Goal: Task Accomplishment & Management: Complete application form

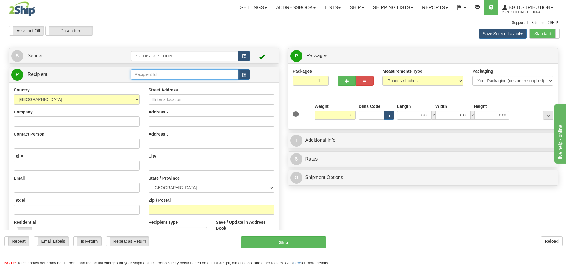
click at [205, 72] on input "text" at bounding box center [185, 74] width 108 height 10
type input "20045"
click button "Delete" at bounding box center [0, 0] width 0 height 0
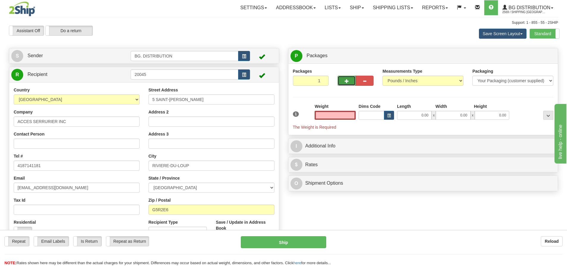
type input "0.00"
click at [347, 78] on button "button" at bounding box center [346, 81] width 18 height 10
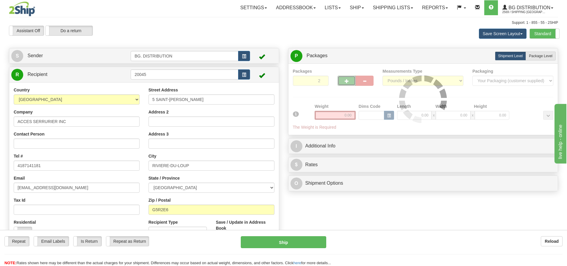
click at [346, 80] on div at bounding box center [423, 99] width 261 height 62
click at [347, 80] on div at bounding box center [423, 99] width 261 height 62
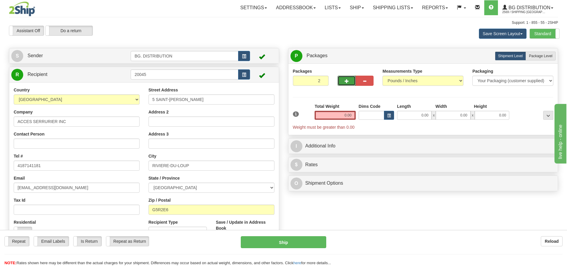
click at [347, 80] on span "button" at bounding box center [347, 81] width 4 height 4
type input "3"
click at [546, 54] on span "Package Level" at bounding box center [541, 56] width 24 height 4
radio input "true"
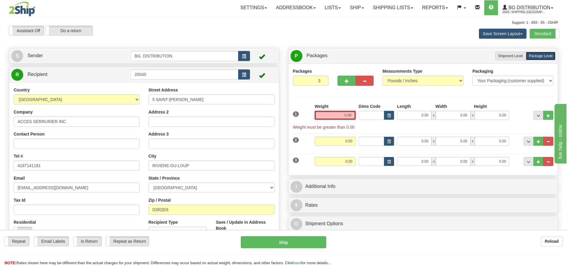
click at [334, 112] on input "0.00" at bounding box center [334, 115] width 41 height 9
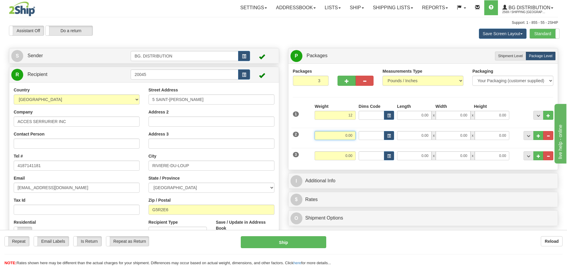
type input "12.00"
click at [351, 132] on input "0.00" at bounding box center [334, 135] width 41 height 9
type input "12.00"
click at [344, 159] on input "0.00" at bounding box center [334, 155] width 41 height 9
type input "30.00"
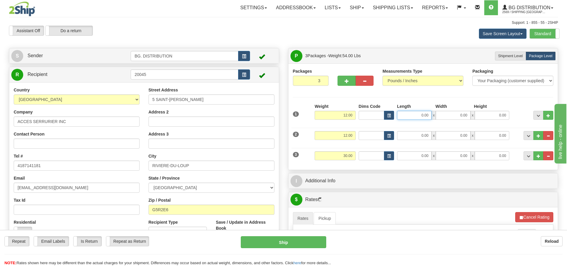
click at [419, 113] on input "0.00" at bounding box center [414, 115] width 35 height 9
type input "23.00"
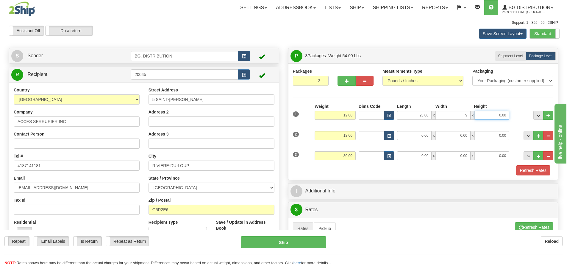
type input "9.00"
type input "2.00"
click at [413, 139] on input "0.00" at bounding box center [414, 135] width 35 height 9
type input "10.00"
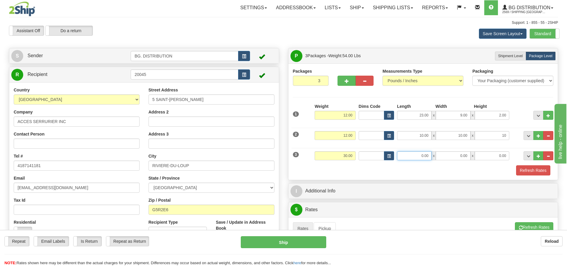
type input "10.00"
click at [422, 157] on input "0.00" at bounding box center [414, 155] width 35 height 9
type input "19.00"
type input "17.00"
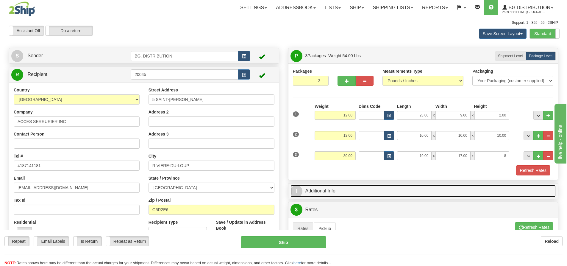
type input "8.00"
click at [295, 196] on span "I" at bounding box center [296, 191] width 12 height 12
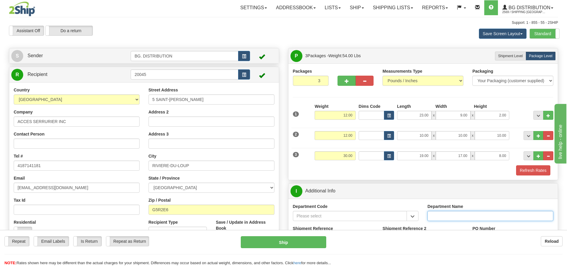
click at [452, 213] on input "Department Name" at bounding box center [490, 216] width 126 height 10
type input "."
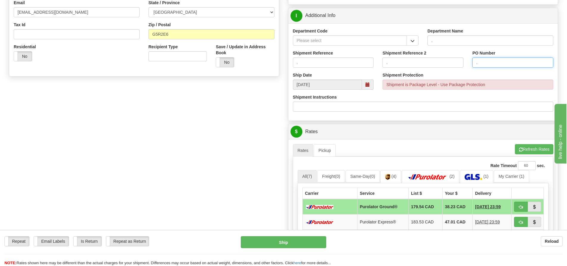
scroll to position [179, 0]
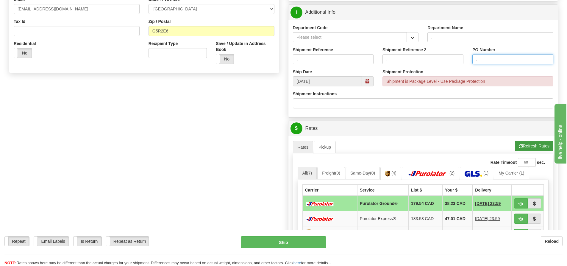
type input "."
click at [537, 145] on button "Refresh Rates" at bounding box center [534, 146] width 38 height 10
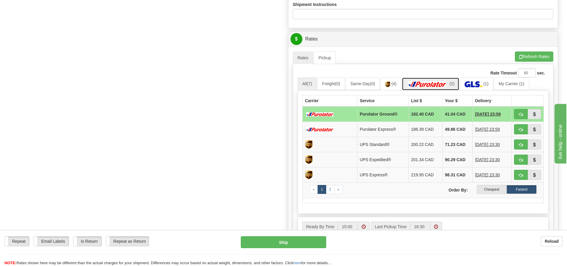
click at [434, 80] on link "(2)" at bounding box center [430, 83] width 57 height 13
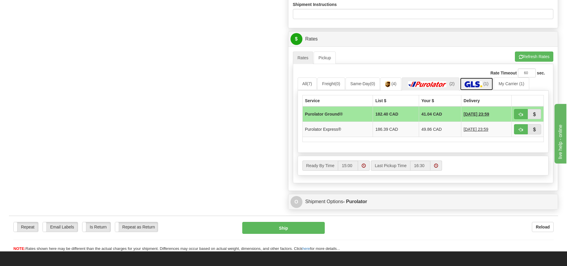
click at [478, 81] on link "(1)" at bounding box center [476, 83] width 33 height 13
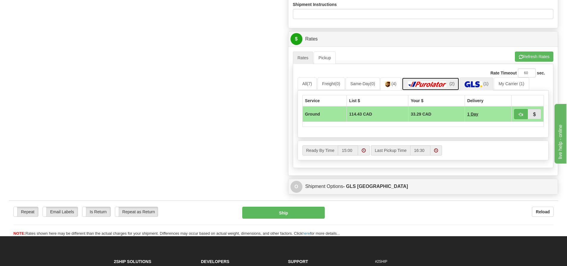
click at [438, 81] on link "(2)" at bounding box center [430, 83] width 57 height 13
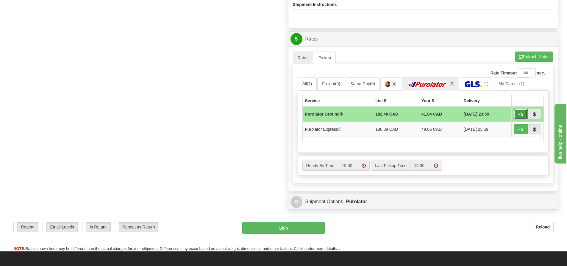
click at [519, 116] on span "button" at bounding box center [521, 114] width 4 height 4
type input "260"
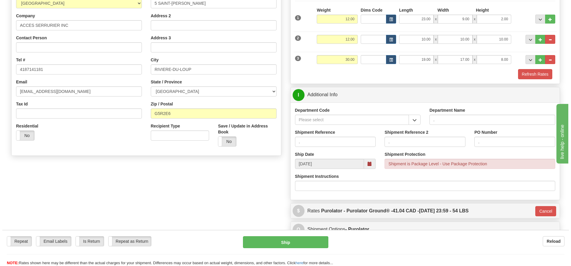
scroll to position [84, 0]
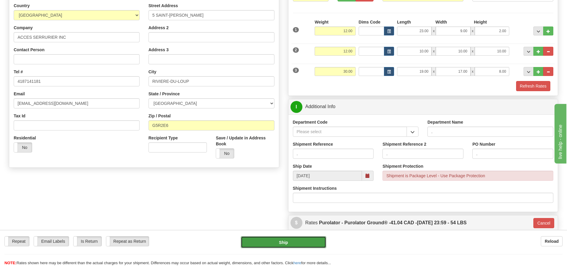
click at [280, 240] on button "Ship" at bounding box center [283, 242] width 85 height 12
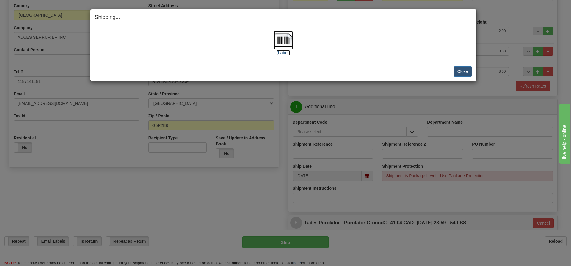
click at [281, 54] on label "[Label]" at bounding box center [284, 53] width 14 height 6
click at [465, 72] on button "Close" at bounding box center [463, 71] width 18 height 10
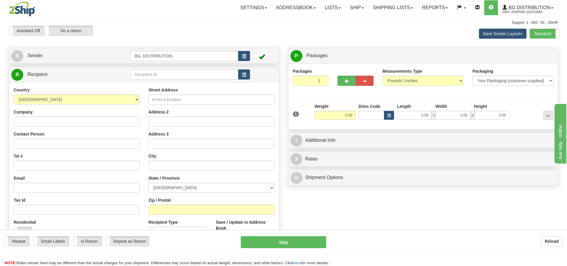
drag, startPoint x: 129, startPoint y: 72, endPoint x: 137, endPoint y: 74, distance: 7.9
click at [131, 72] on tr "R Recipient" at bounding box center [143, 74] width 265 height 12
click at [137, 73] on input "text" at bounding box center [185, 74] width 108 height 10
type input "20010"
click button "Delete" at bounding box center [0, 0] width 0 height 0
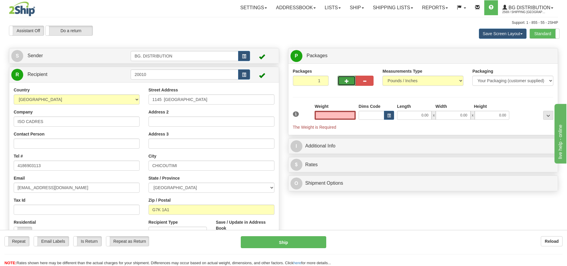
type input "0.00"
click at [353, 80] on button "button" at bounding box center [346, 81] width 18 height 10
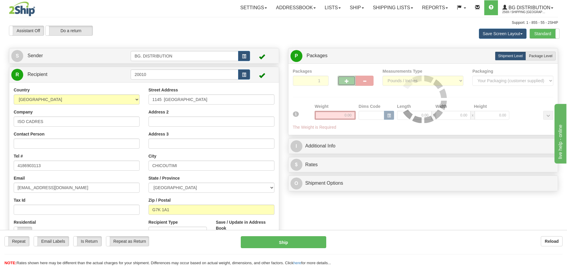
type input "2"
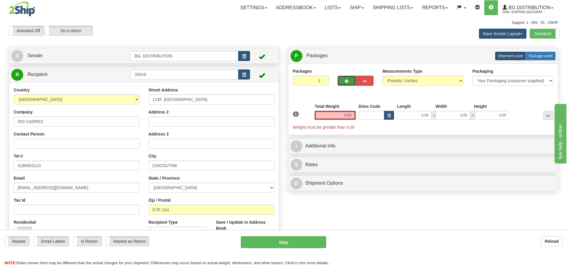
click at [539, 57] on span "Package Level" at bounding box center [541, 56] width 24 height 4
radio input "true"
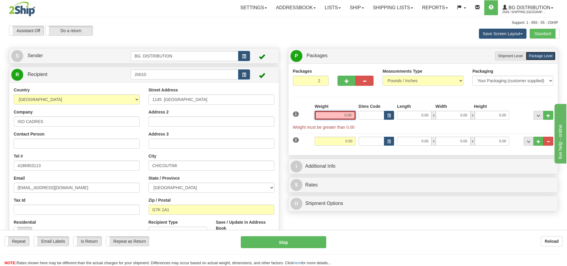
click at [344, 117] on input "0.00" at bounding box center [334, 115] width 41 height 9
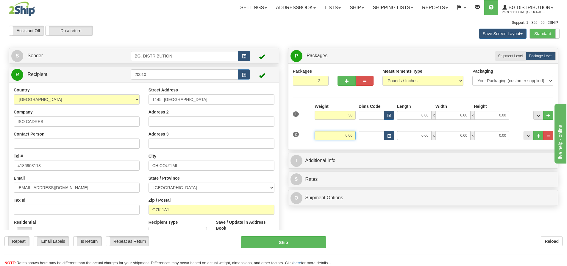
type input "30.00"
click at [339, 135] on input "0.00" at bounding box center [334, 135] width 41 height 9
type input "30.00"
click at [414, 113] on input "0.00" at bounding box center [414, 115] width 35 height 9
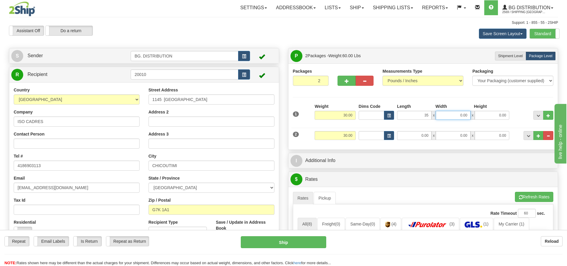
type input "35.00"
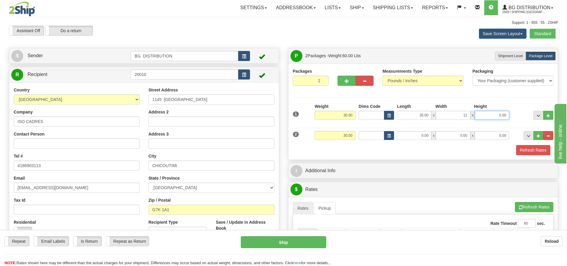
type input "12.00"
type input "10.00"
click at [420, 136] on input "0.00" at bounding box center [414, 135] width 35 height 9
type input "35.00"
type input "12.00"
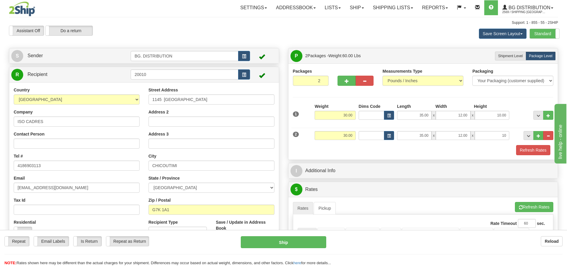
type input "10.00"
drag, startPoint x: 414, startPoint y: 143, endPoint x: 373, endPoint y: 159, distance: 43.3
click at [414, 143] on div "1 Weight 30.00 Dims Code" at bounding box center [423, 129] width 261 height 52
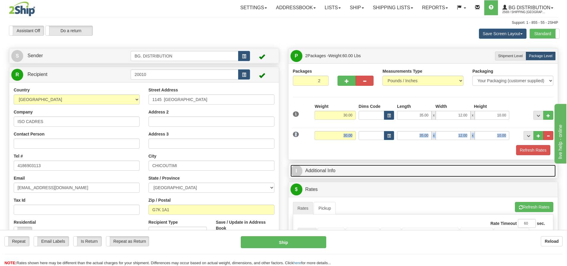
click at [299, 165] on span "I" at bounding box center [296, 171] width 12 height 12
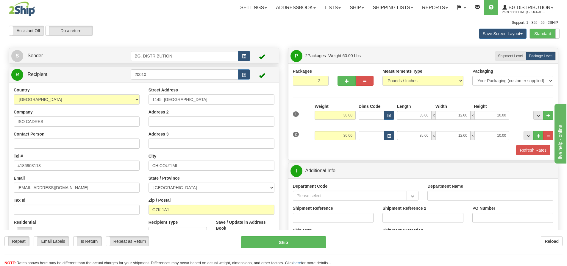
click at [438, 156] on div "Packages 2 2 Measurements Type" at bounding box center [423, 111] width 270 height 96
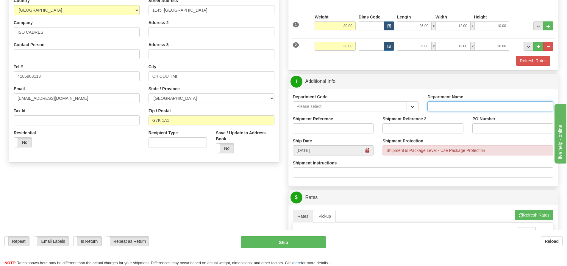
click at [436, 104] on input "Department Name" at bounding box center [490, 106] width 126 height 10
type input "."
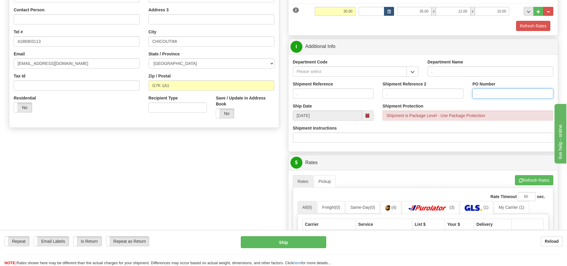
scroll to position [208, 0]
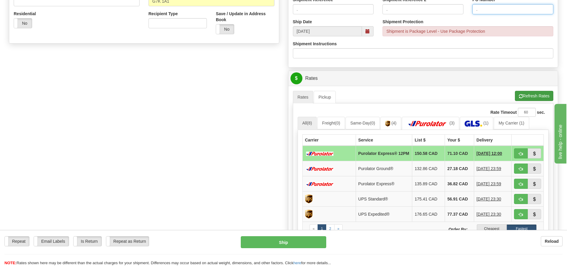
type input "."
click at [536, 96] on button "Refresh Rates" at bounding box center [534, 96] width 38 height 10
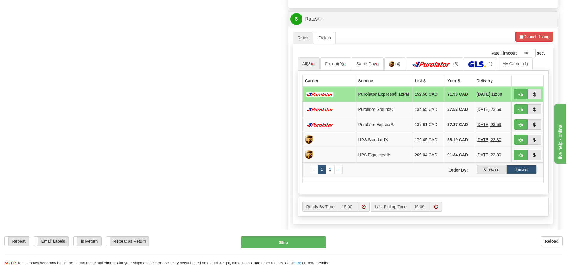
scroll to position [268, 0]
click at [478, 62] on img at bounding box center [473, 64] width 18 height 6
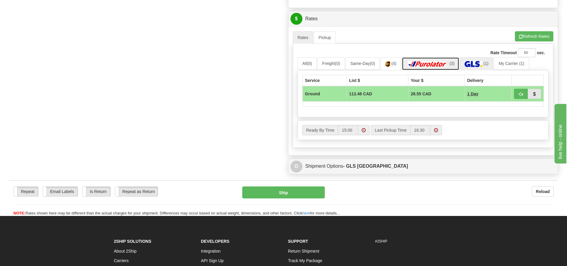
click at [437, 62] on img at bounding box center [427, 64] width 42 height 6
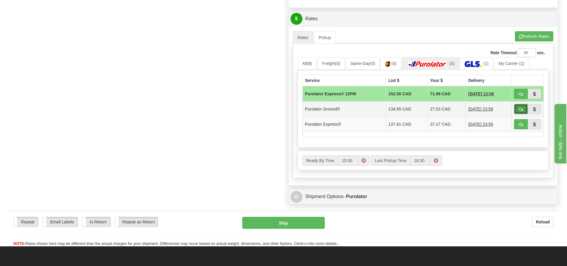
click at [520, 110] on span "button" at bounding box center [521, 109] width 4 height 4
type input "260"
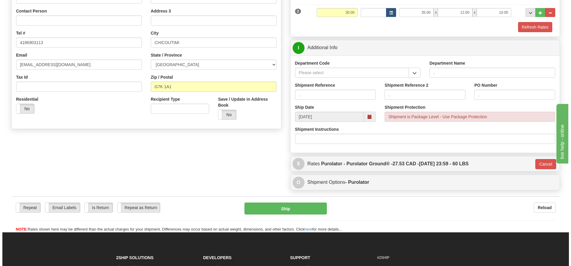
scroll to position [123, 0]
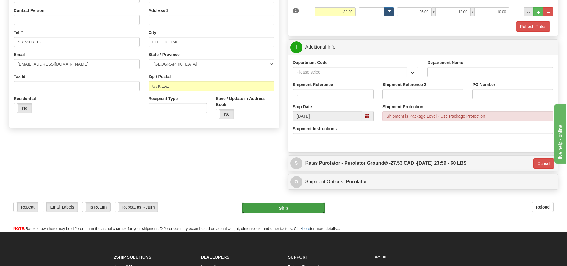
click at [287, 203] on button "Ship" at bounding box center [283, 208] width 82 height 12
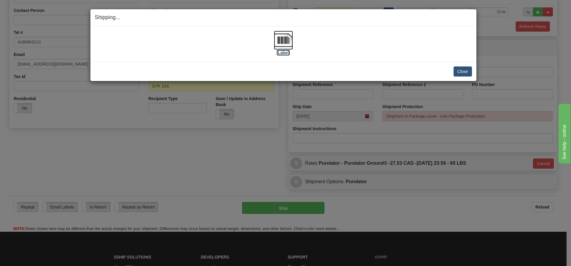
click at [287, 51] on label "[Label]" at bounding box center [284, 53] width 14 height 6
click at [467, 73] on button "Close" at bounding box center [463, 71] width 18 height 10
